Goal: Entertainment & Leisure: Consume media (video, audio)

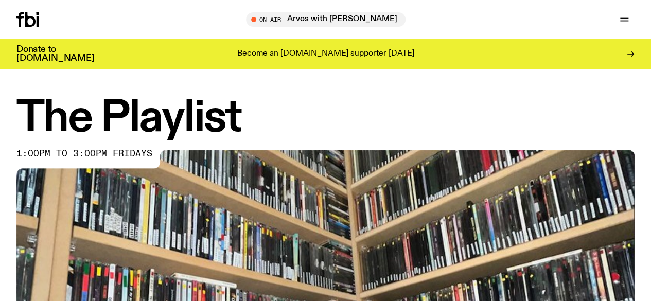
click at [0, 0] on span "Tune in live" at bounding box center [0, 0] width 0 height 0
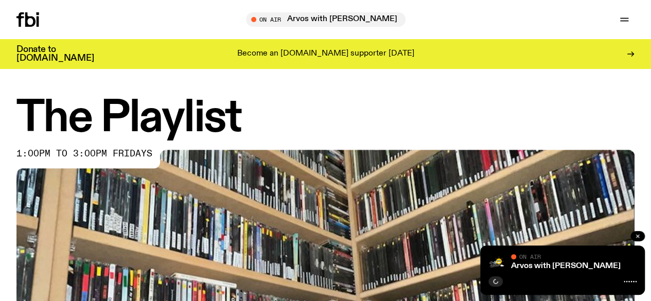
click at [636, 237] on icon "button" at bounding box center [638, 236] width 6 height 6
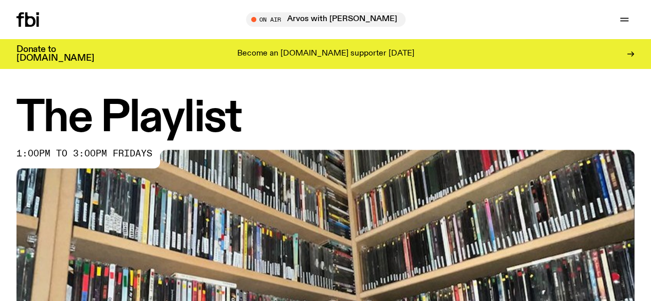
click at [0, 0] on span "Tune in live" at bounding box center [0, 0] width 0 height 0
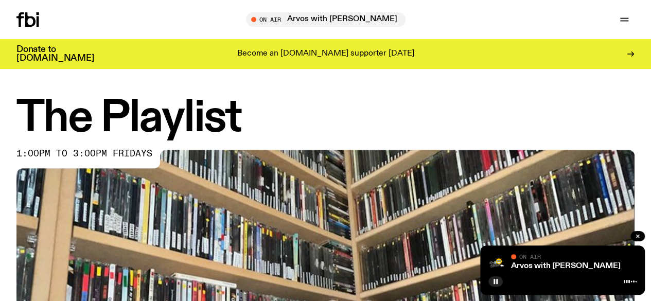
click at [590, 268] on div "Arvos with [PERSON_NAME]" at bounding box center [573, 266] width 128 height 8
click at [570, 265] on link "Arvos with [PERSON_NAME]" at bounding box center [566, 266] width 110 height 8
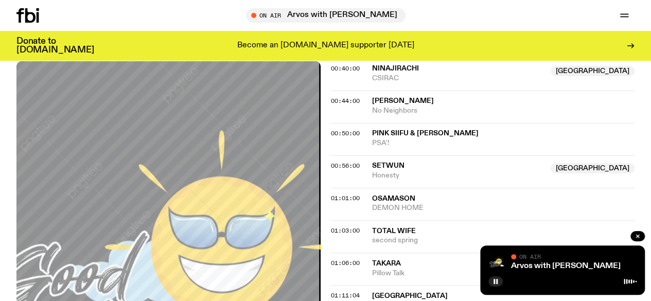
scroll to position [373, 0]
click at [356, 187] on div "00:56:00 Setwun [GEOGRAPHIC_DATA] [GEOGRAPHIC_DATA] [GEOGRAPHIC_DATA]" at bounding box center [483, 203] width 304 height 32
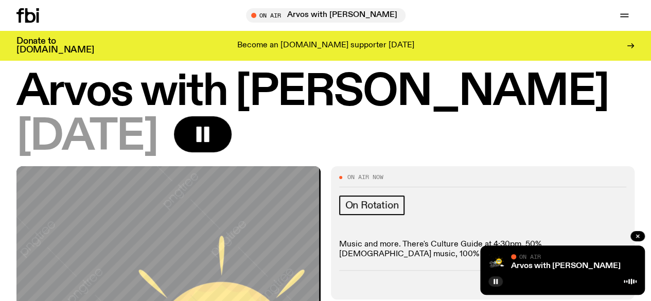
scroll to position [0, 0]
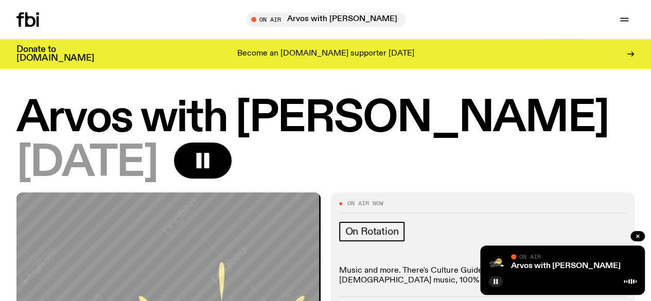
click at [0, 0] on link "Schedule" at bounding box center [0, 0] width 0 height 0
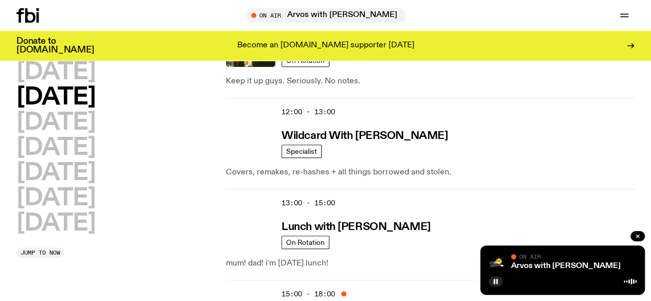
scroll to position [277, 0]
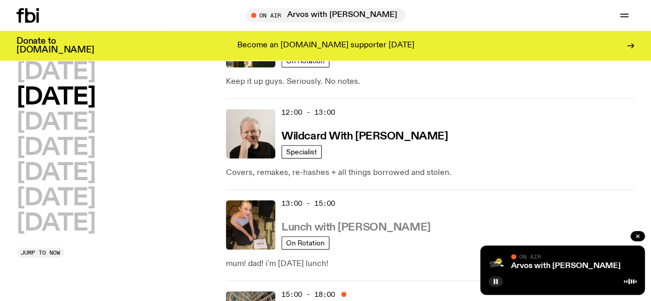
click at [360, 222] on h3 "Lunch with [PERSON_NAME]" at bounding box center [356, 227] width 149 height 11
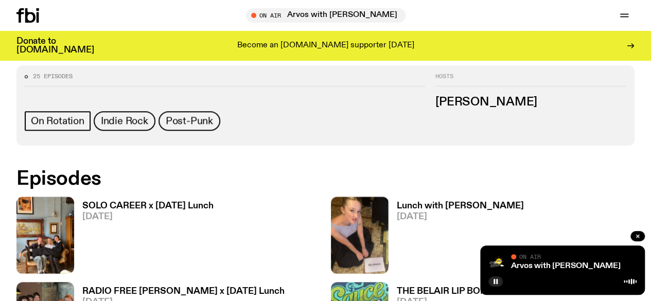
scroll to position [441, 0]
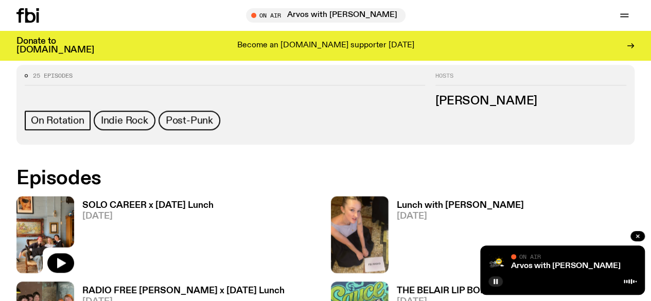
click at [55, 196] on img at bounding box center [45, 234] width 58 height 77
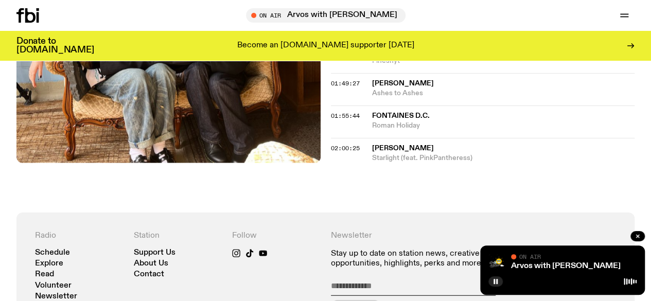
scroll to position [1185, 0]
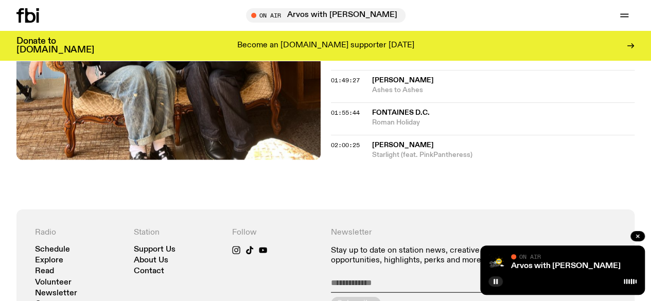
click at [390, 149] on span "[PERSON_NAME]" at bounding box center [403, 145] width 62 height 7
click at [391, 160] on span "Starlight (feat. PinkPantheress)" at bounding box center [503, 155] width 263 height 10
click at [353, 149] on span "02:00:25" at bounding box center [345, 145] width 29 height 8
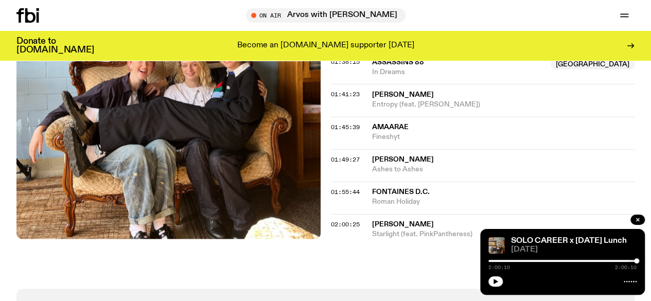
scroll to position [1106, 0]
click at [633, 42] on icon at bounding box center [630, 46] width 8 height 8
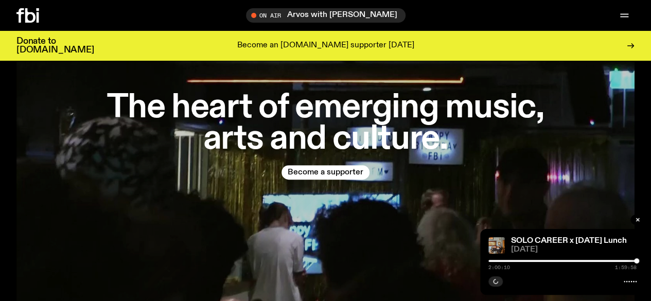
scroll to position [128, 0]
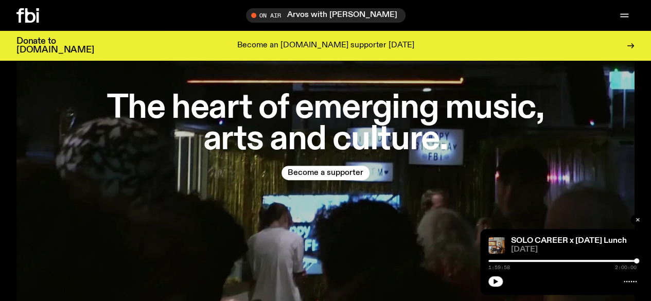
click at [637, 220] on icon "button" at bounding box center [637, 219] width 3 height 3
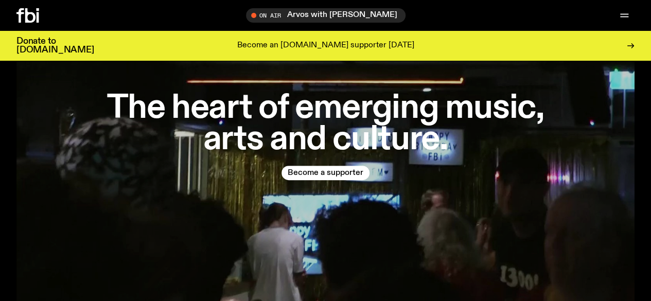
click at [0, 0] on link "Schedule" at bounding box center [0, 0] width 0 height 0
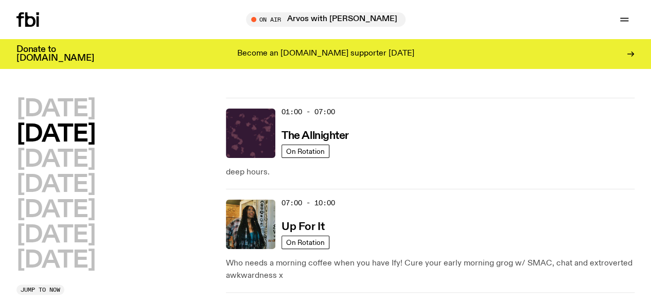
click at [0, 0] on div "Tune in live" at bounding box center [0, 0] width 0 height 0
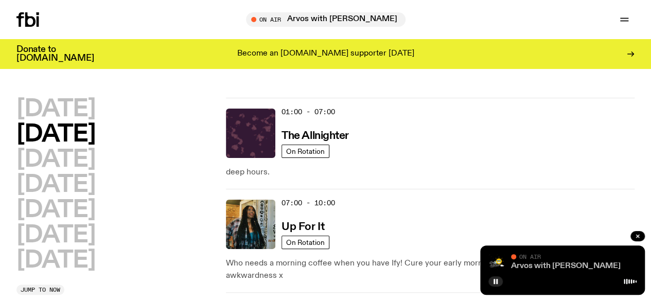
click at [534, 270] on link "Arvos with [PERSON_NAME]" at bounding box center [566, 266] width 110 height 8
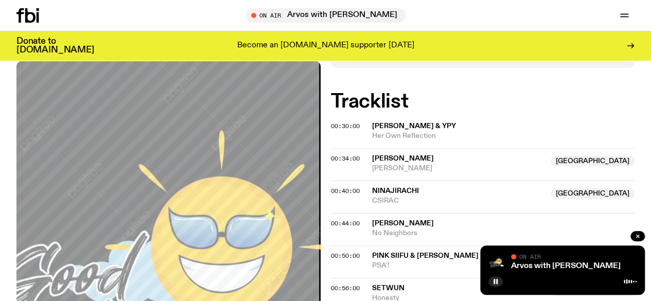
scroll to position [254, 0]
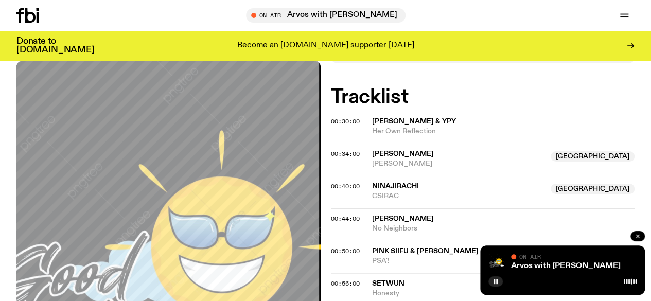
click at [637, 236] on icon "button" at bounding box center [637, 236] width 3 height 3
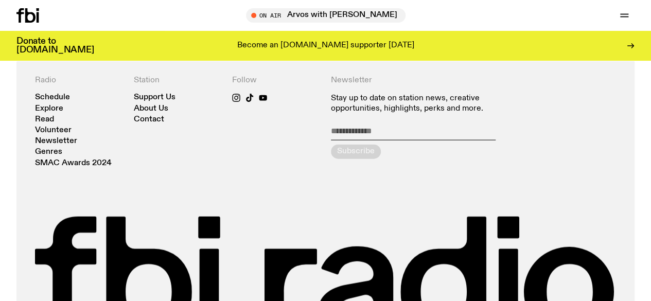
scroll to position [1215, 0]
